Goal: Book appointment/travel/reservation

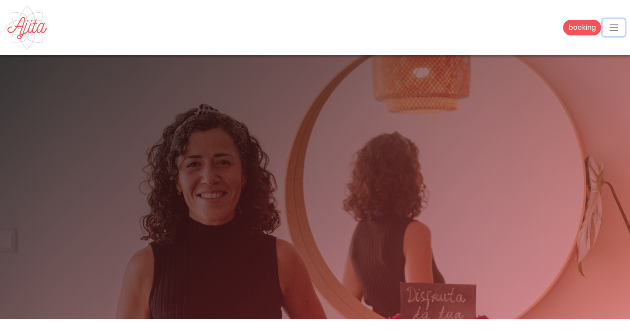
click at [610, 27] on span "button" at bounding box center [614, 27] width 11 height 11
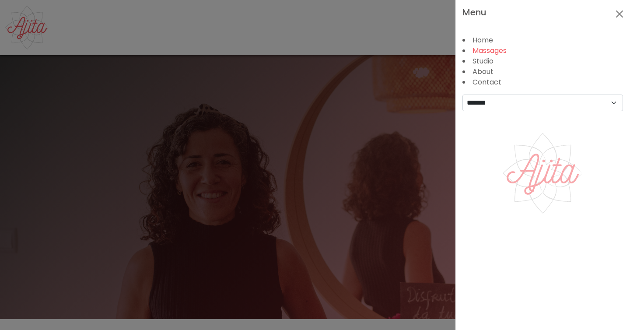
click at [486, 48] on link "Massages" at bounding box center [490, 51] width 34 height 10
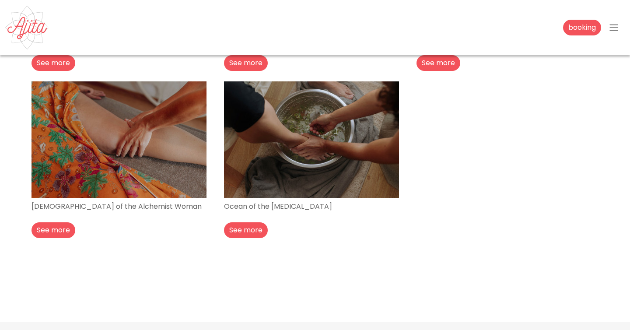
click at [527, 192] on div "Goddess Haven See more Woman's Ritual See more Mana Waves See more Temple of th…" at bounding box center [315, 81] width 578 height 334
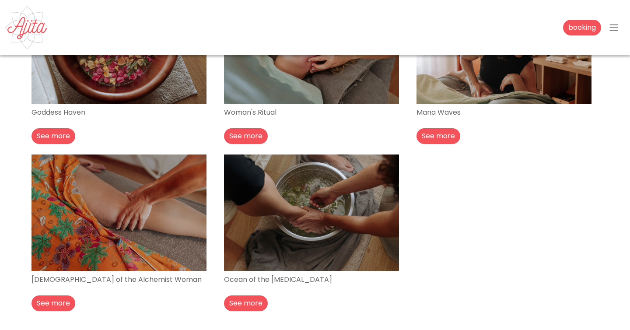
click at [527, 206] on div "Goddess Haven See more Woman's Ritual See more Mana Waves See more Temple of th…" at bounding box center [315, 154] width 578 height 334
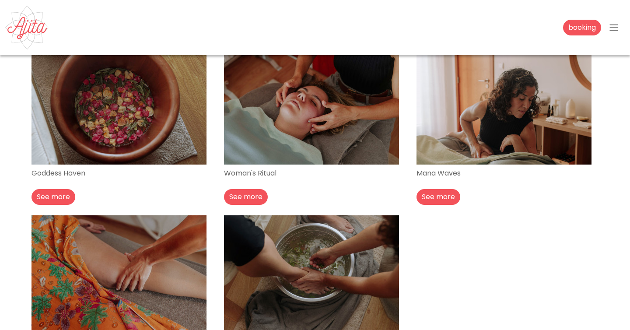
scroll to position [131, 0]
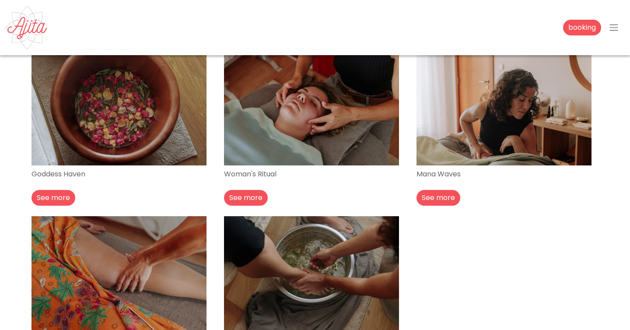
click at [527, 204] on div "Mana Waves See more" at bounding box center [507, 132] width 193 height 167
click at [527, 226] on div "Goddess Haven See more Woman's Ritual See more Mana Waves See more Temple of th…" at bounding box center [315, 216] width 578 height 334
click at [300, 117] on img at bounding box center [311, 107] width 175 height 116
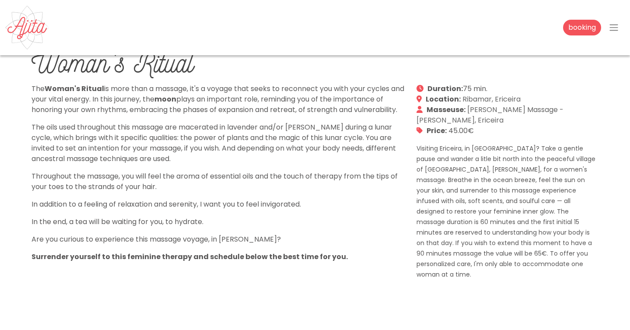
scroll to position [297, 0]
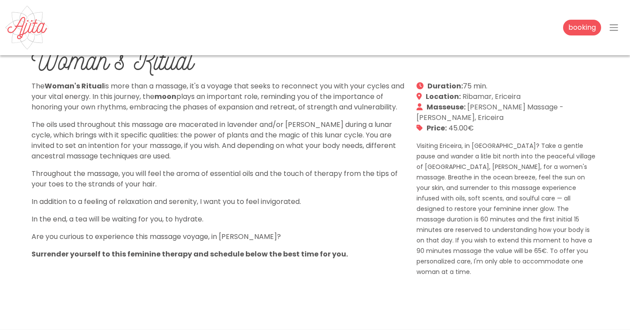
click at [300, 113] on p "The Woman's Ritual is more than a massage, it's a voyage that seeks to reconnec…" at bounding box center [219, 97] width 375 height 32
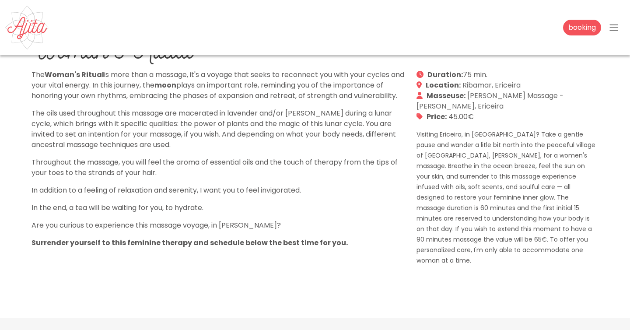
click at [300, 118] on div "The Woman's Ritual is more than a massage, it's a voyage that seeks to reconnec…" at bounding box center [218, 168] width 385 height 196
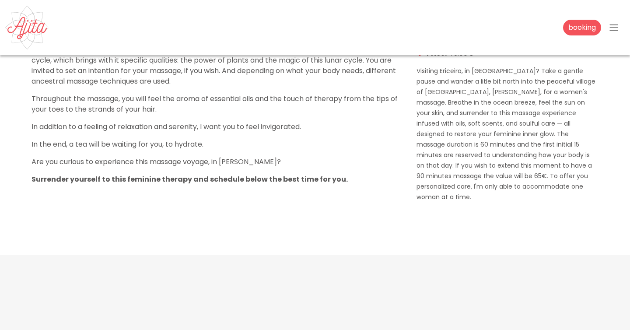
scroll to position [373, 0]
